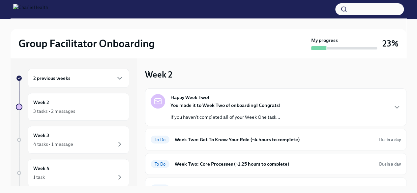
scroll to position [55, 0]
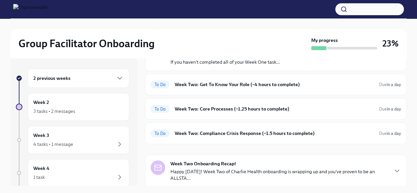
click at [72, 103] on div "Week 2 3 tasks • 2 messages" at bounding box center [78, 106] width 90 height 16
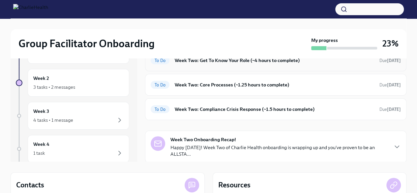
scroll to position [24, 0]
click at [251, 35] on div "Group Facilitator Onboarding My progress 23%" at bounding box center [209, 43] width 396 height 29
click at [252, 63] on h6 "Week Two: Get To Know Your Role (~4 hours to complete)" at bounding box center [274, 59] width 199 height 7
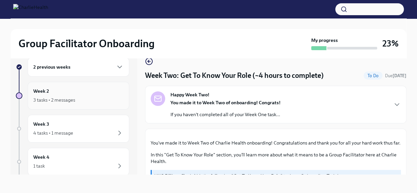
click at [78, 89] on div "Week 2 3 tasks • 2 messages" at bounding box center [78, 95] width 90 height 16
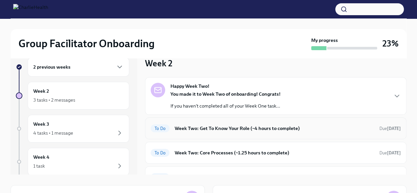
click at [245, 129] on h6 "Week Two: Get To Know Your Role (~4 hours to complete)" at bounding box center [274, 127] width 199 height 7
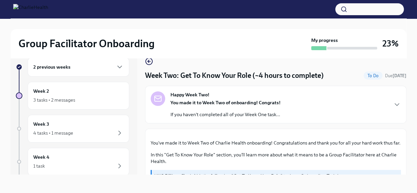
click at [213, 98] on div "Happy Week Two! You made it to Week Two of onboarding! Congrats! If you haven't…" at bounding box center [225, 104] width 110 height 26
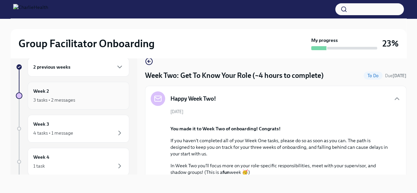
click at [54, 97] on div "3 tasks • 2 messages" at bounding box center [54, 99] width 42 height 7
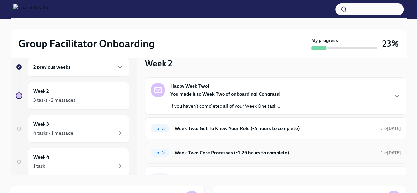
click at [234, 147] on div "To Do Week Two: Core Processes (~1.25 hours to complete) Due [DATE]" at bounding box center [276, 152] width 250 height 11
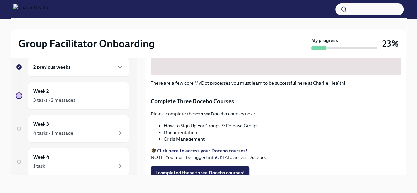
scroll to position [232, 0]
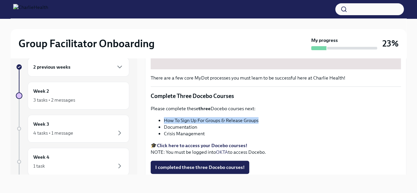
drag, startPoint x: 162, startPoint y: 118, endPoint x: 265, endPoint y: 115, distance: 102.5
click at [265, 117] on ul "How To Sign Up For Groups & Release Groups Documentation Crisis Management" at bounding box center [276, 127] width 250 height 20
copy li "How To Sign Up For Groups & Release Groups"
